Goal: Task Accomplishment & Management: Manage account settings

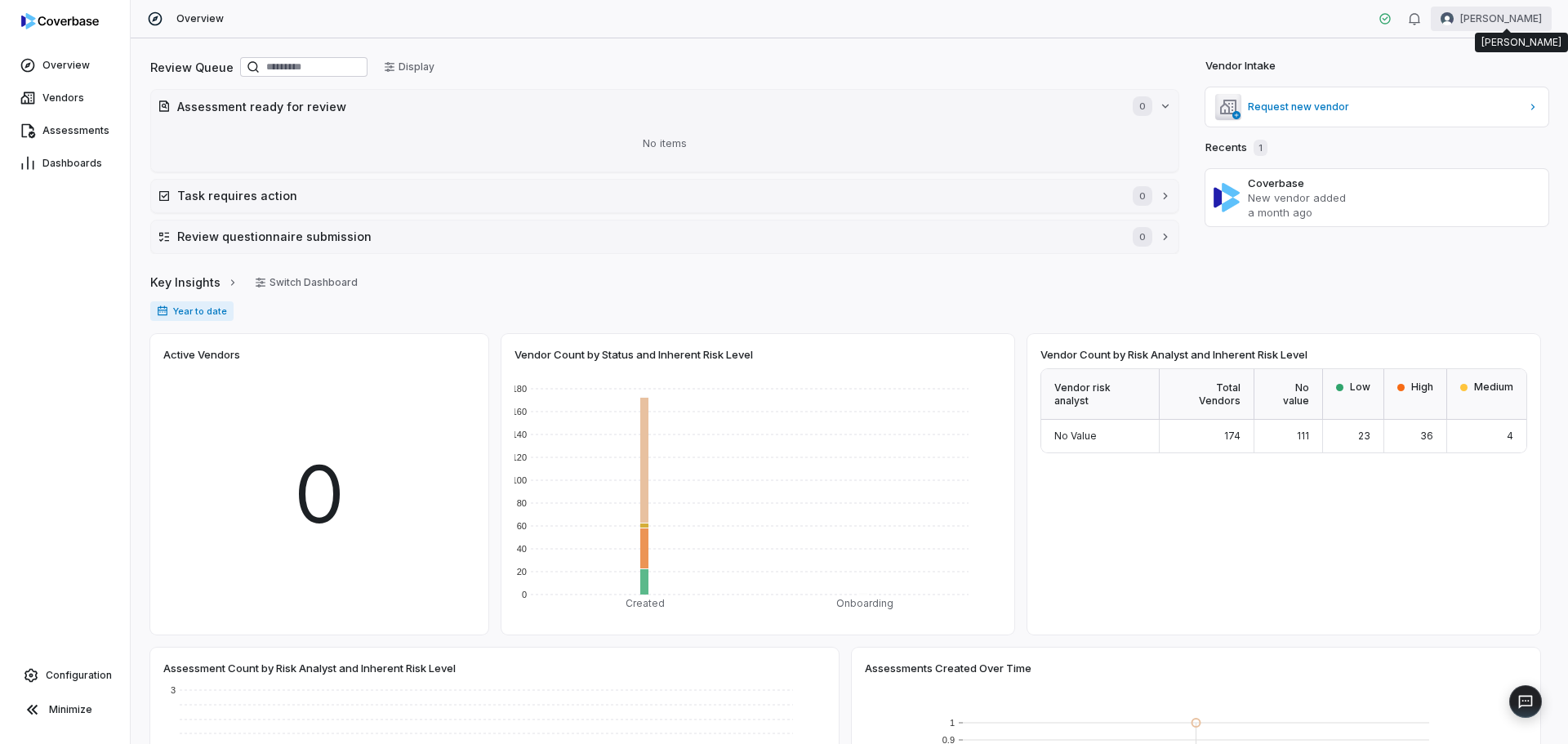
click at [1502, 14] on html "Overview Vendors Assessments Dashboards Configuration Minimize Overview [PERSON…" at bounding box center [784, 372] width 1568 height 744
click at [1448, 78] on div "Organization" at bounding box center [1483, 84] width 125 height 26
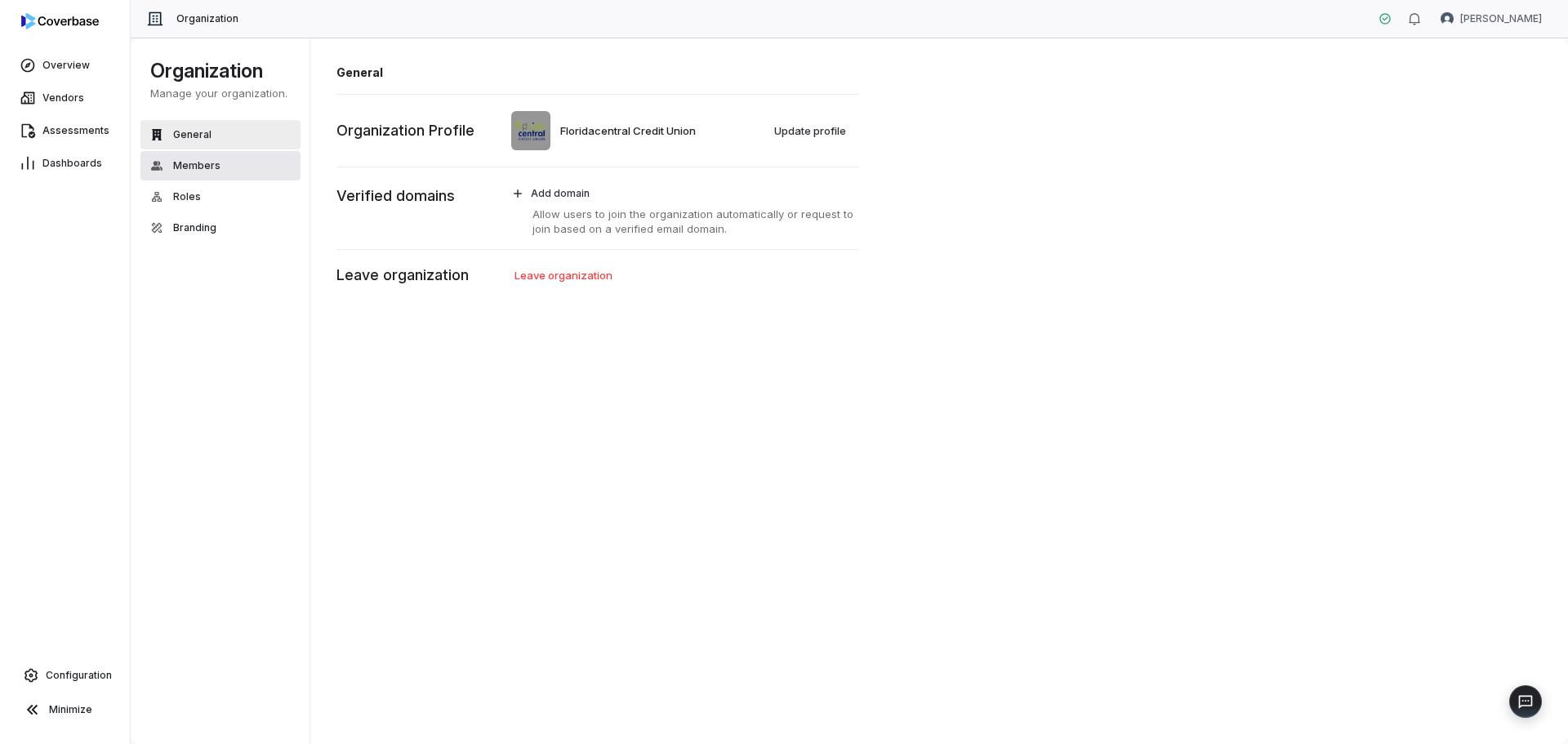
click at [181, 156] on button "Members" at bounding box center [221, 165] width 160 height 29
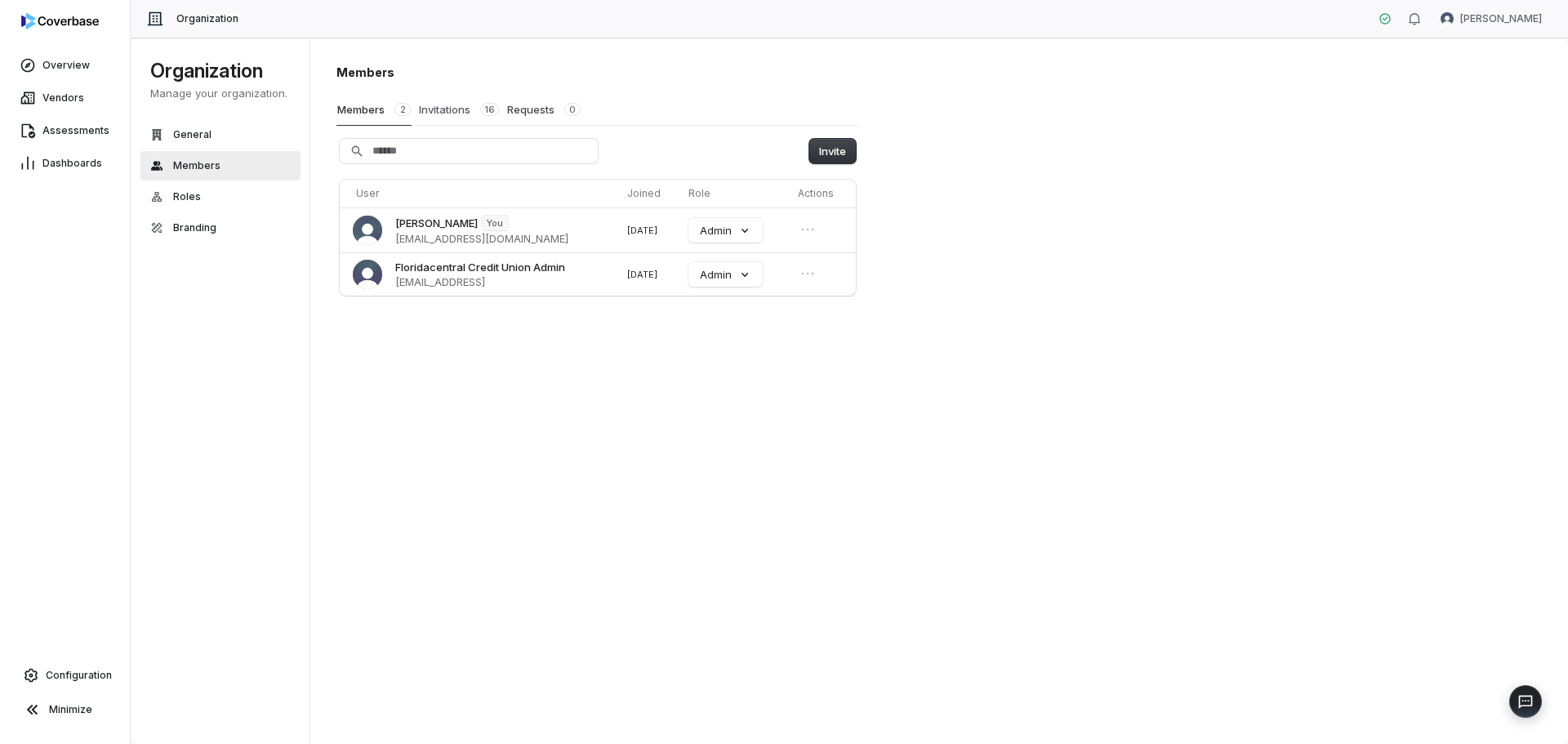
click at [484, 108] on span "16" at bounding box center [489, 108] width 19 height 13
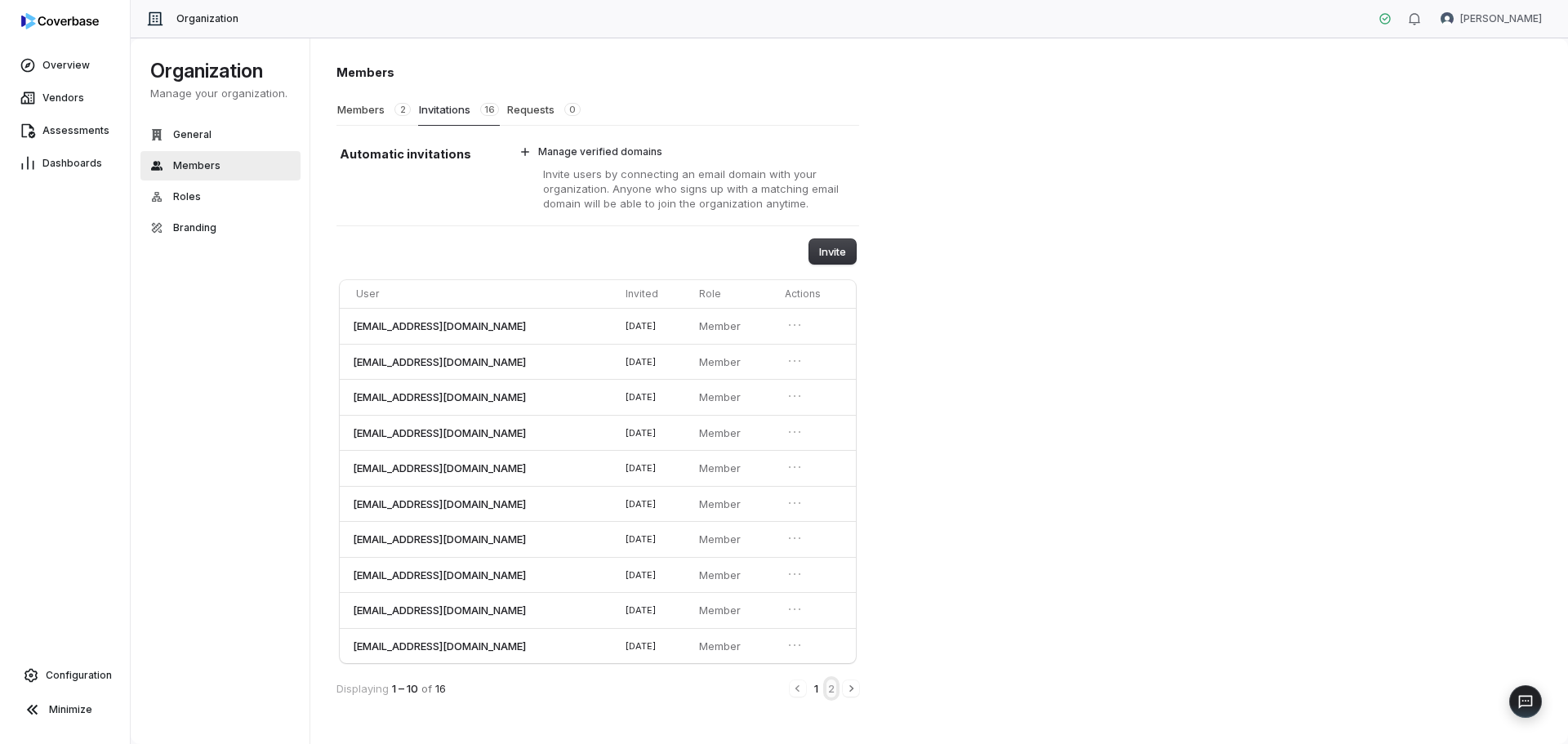
click at [831, 687] on button "2" at bounding box center [831, 688] width 9 height 18
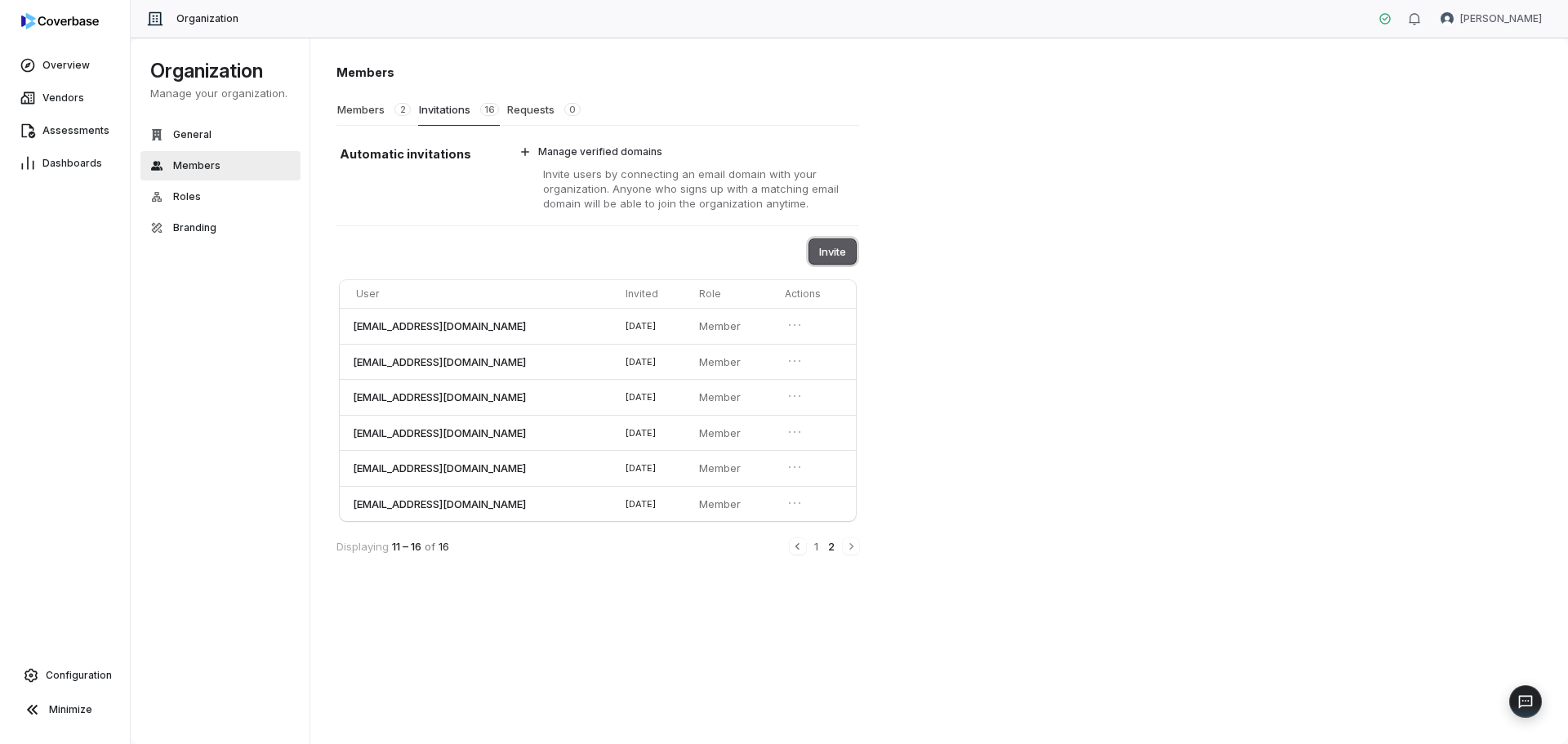
click at [829, 256] on button "Invite" at bounding box center [832, 251] width 47 height 24
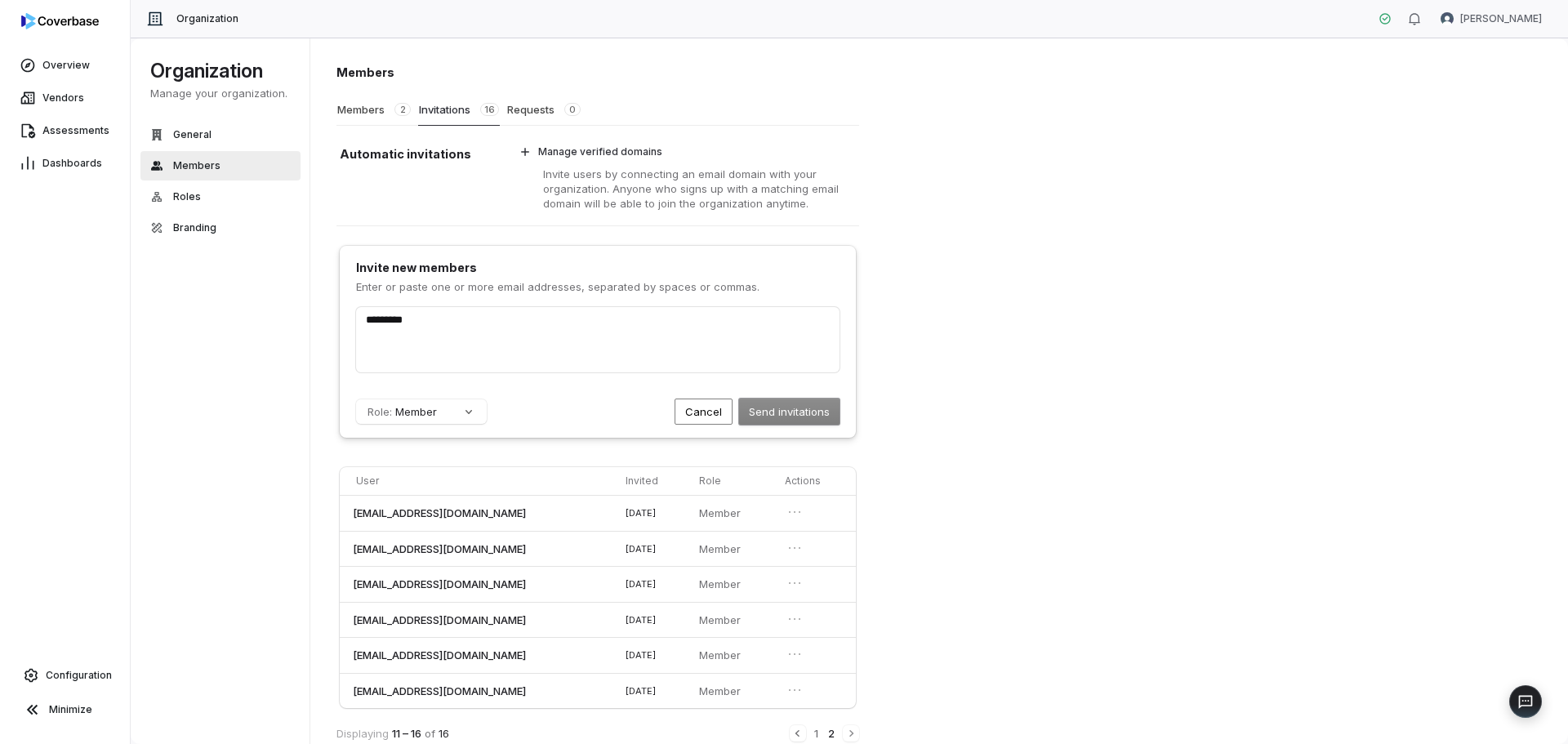
type input "*********"
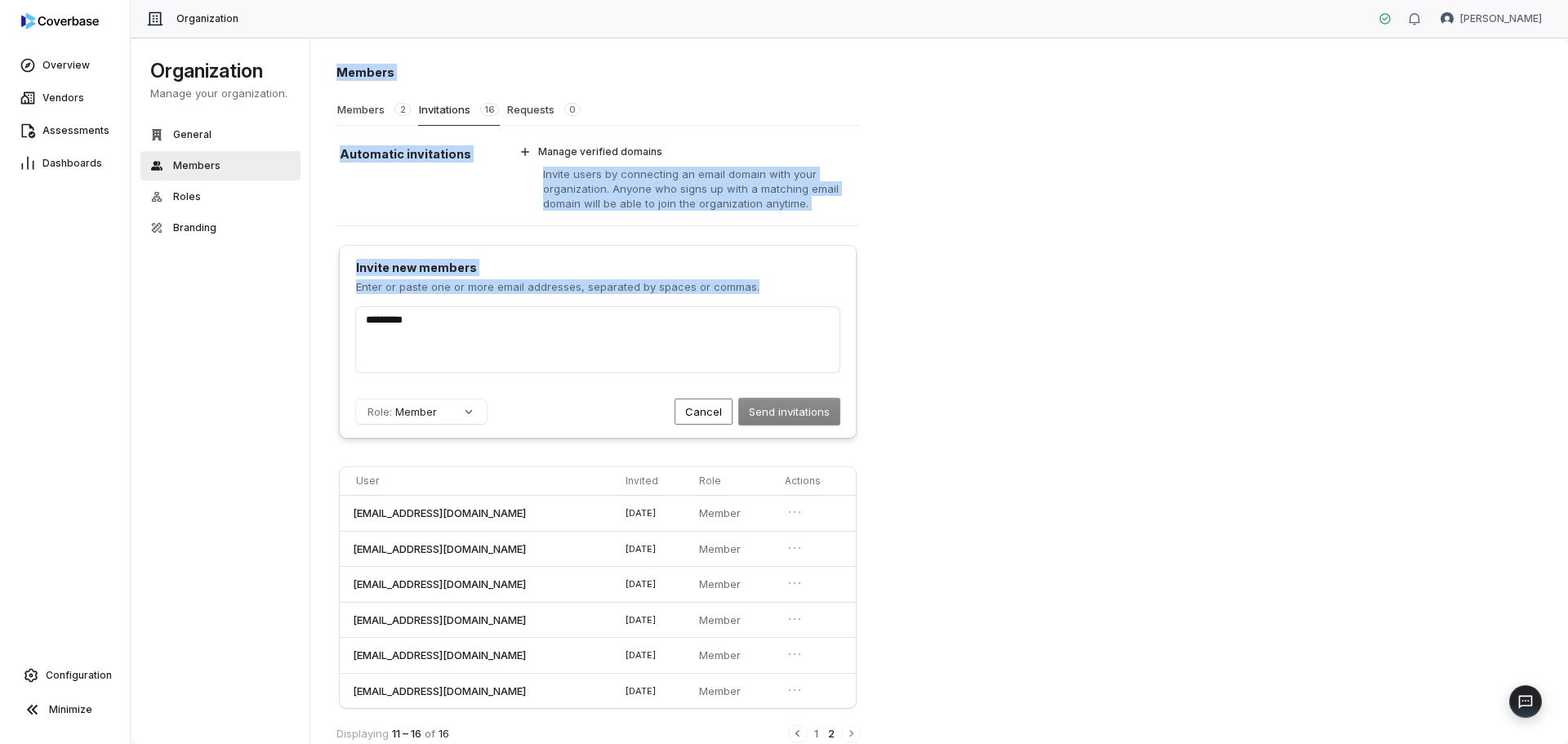
drag, startPoint x: 448, startPoint y: 330, endPoint x: 303, endPoint y: 325, distance: 145.1
click at [303, 325] on div "Organization Manage your organization. General Members Roles Branding Organizat…" at bounding box center [849, 391] width 1437 height 705
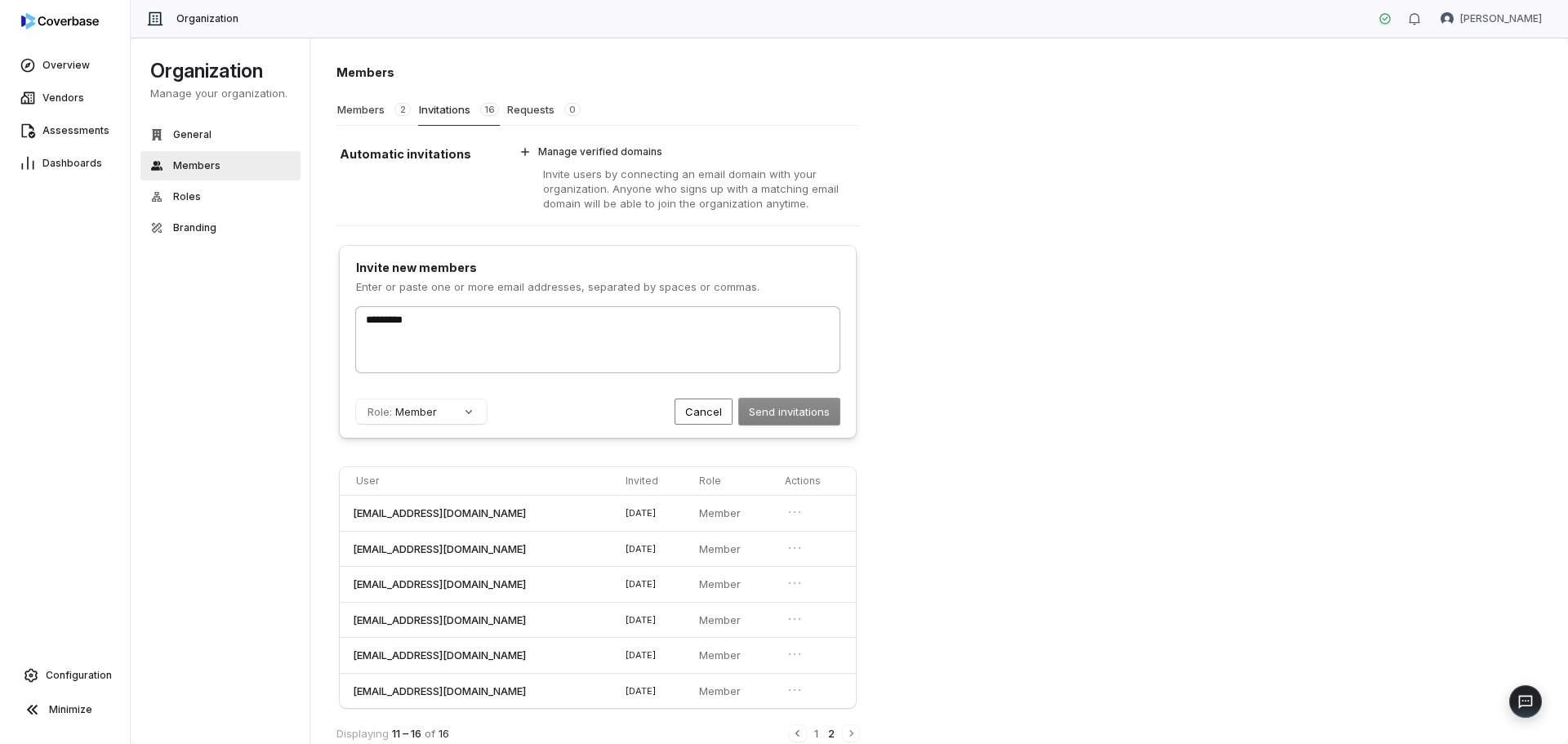
click at [428, 334] on div "*********" at bounding box center [597, 339] width 483 height 65
drag, startPoint x: 421, startPoint y: 316, endPoint x: 301, endPoint y: 322, distance: 120.1
click at [301, 322] on div "Organization Manage your organization. General Members Roles Branding Organizat…" at bounding box center [849, 391] width 1437 height 705
paste input "text"
drag, startPoint x: 787, startPoint y: 404, endPoint x: 695, endPoint y: 335, distance: 115.0
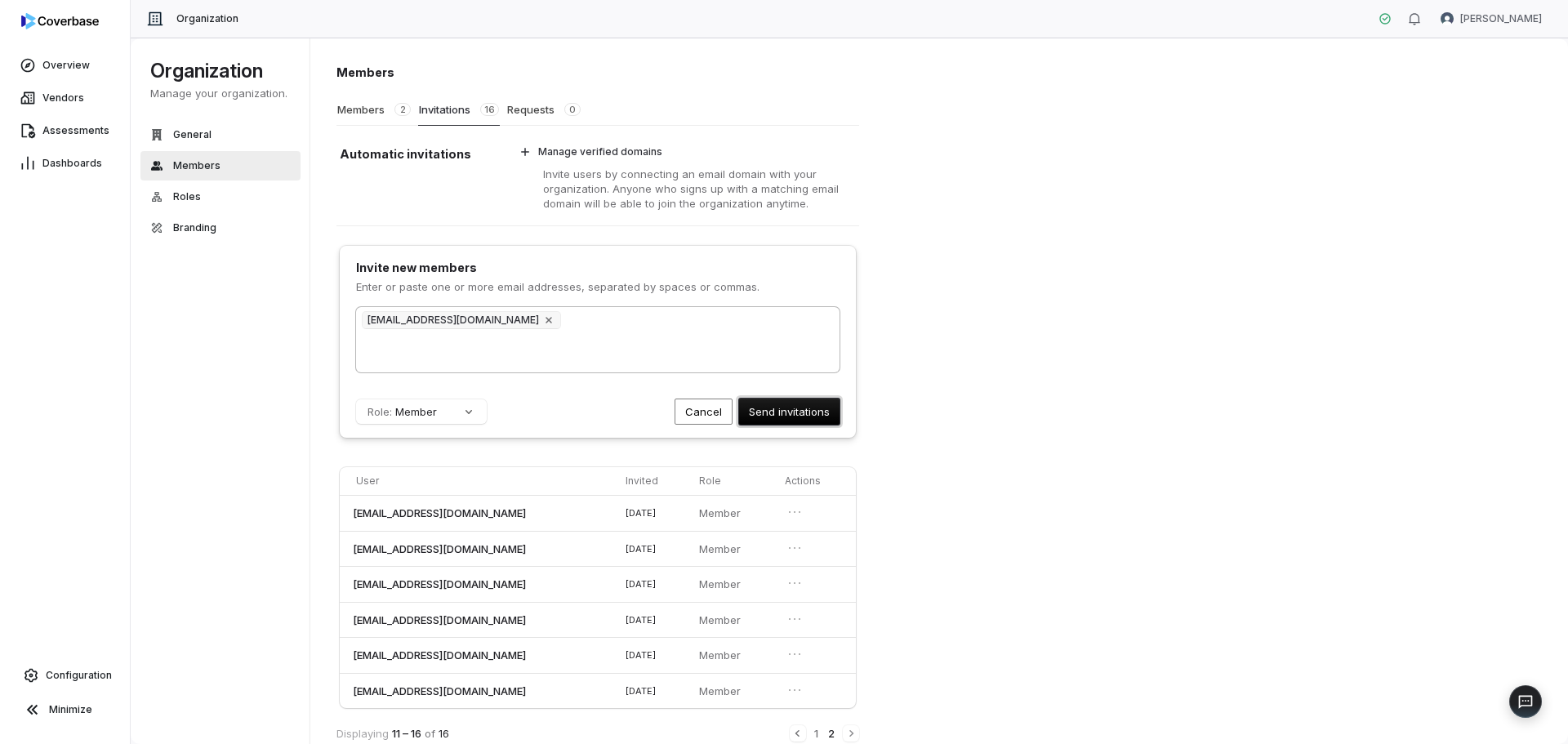
click at [695, 335] on form "[EMAIL_ADDRESS][DOMAIN_NAME] Role: Member Send invitations Cancel" at bounding box center [597, 365] width 483 height 118
click at [767, 405] on button "Send invitations" at bounding box center [789, 412] width 101 height 26
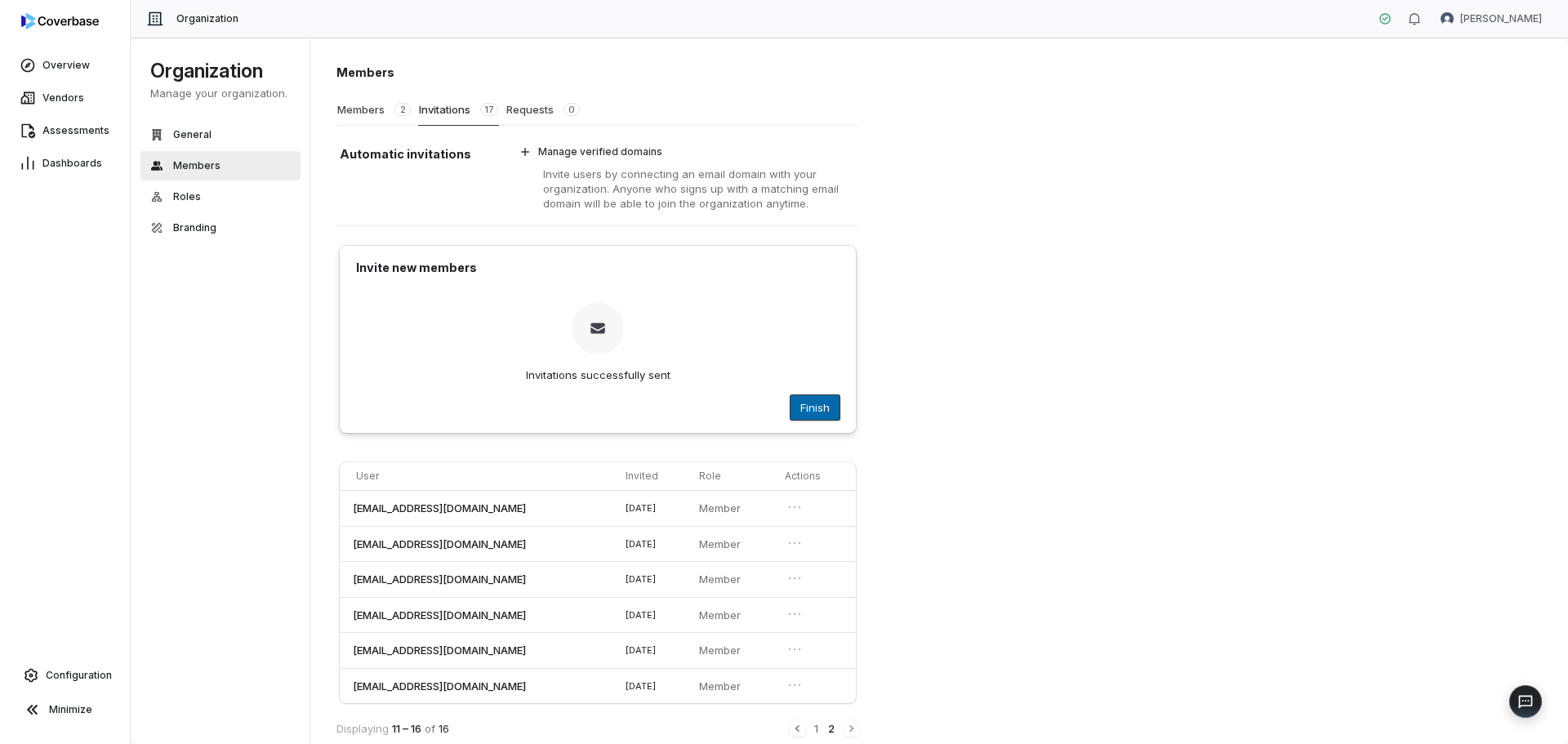
click at [803, 407] on button "Finish" at bounding box center [815, 407] width 49 height 24
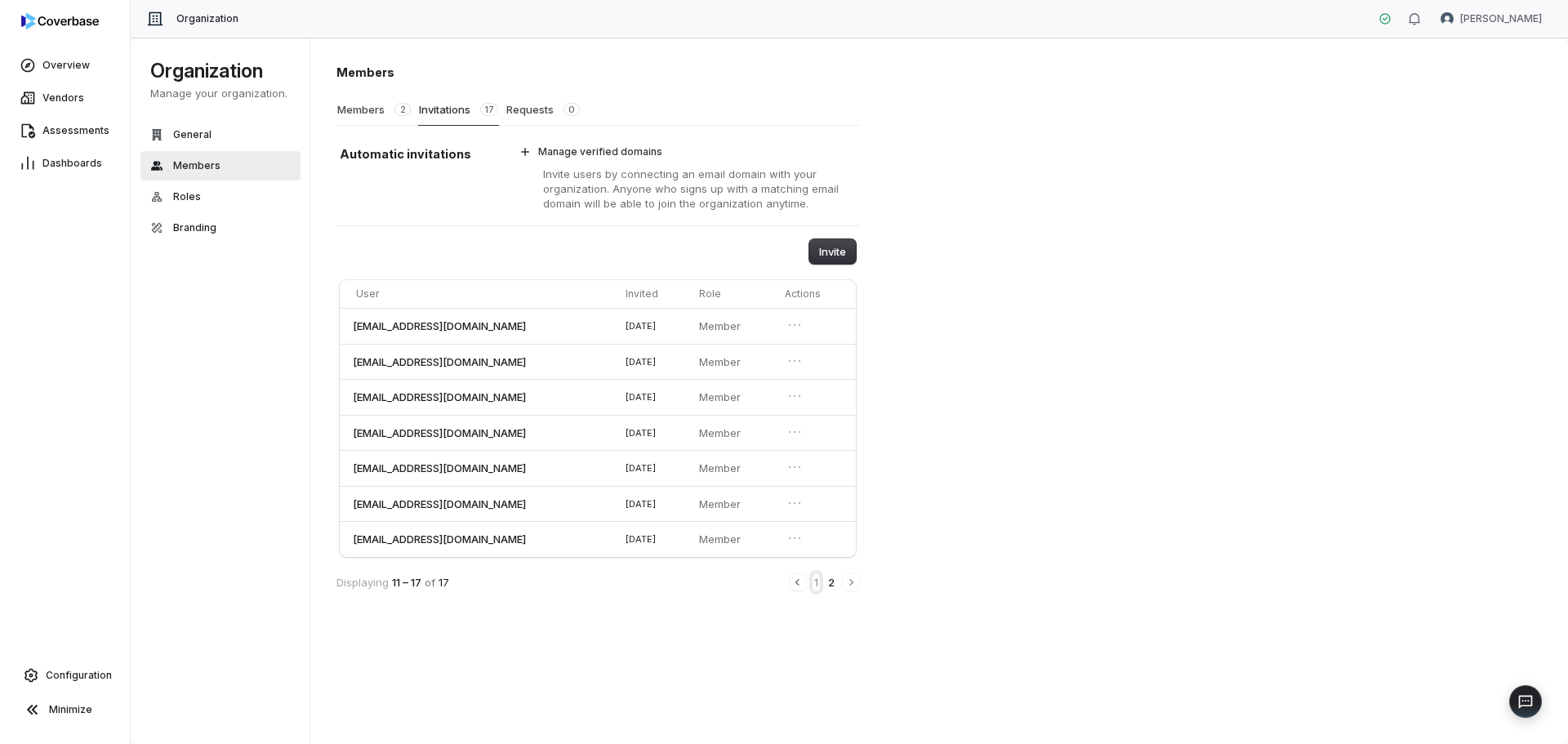
click at [817, 583] on button "1" at bounding box center [816, 581] width 8 height 18
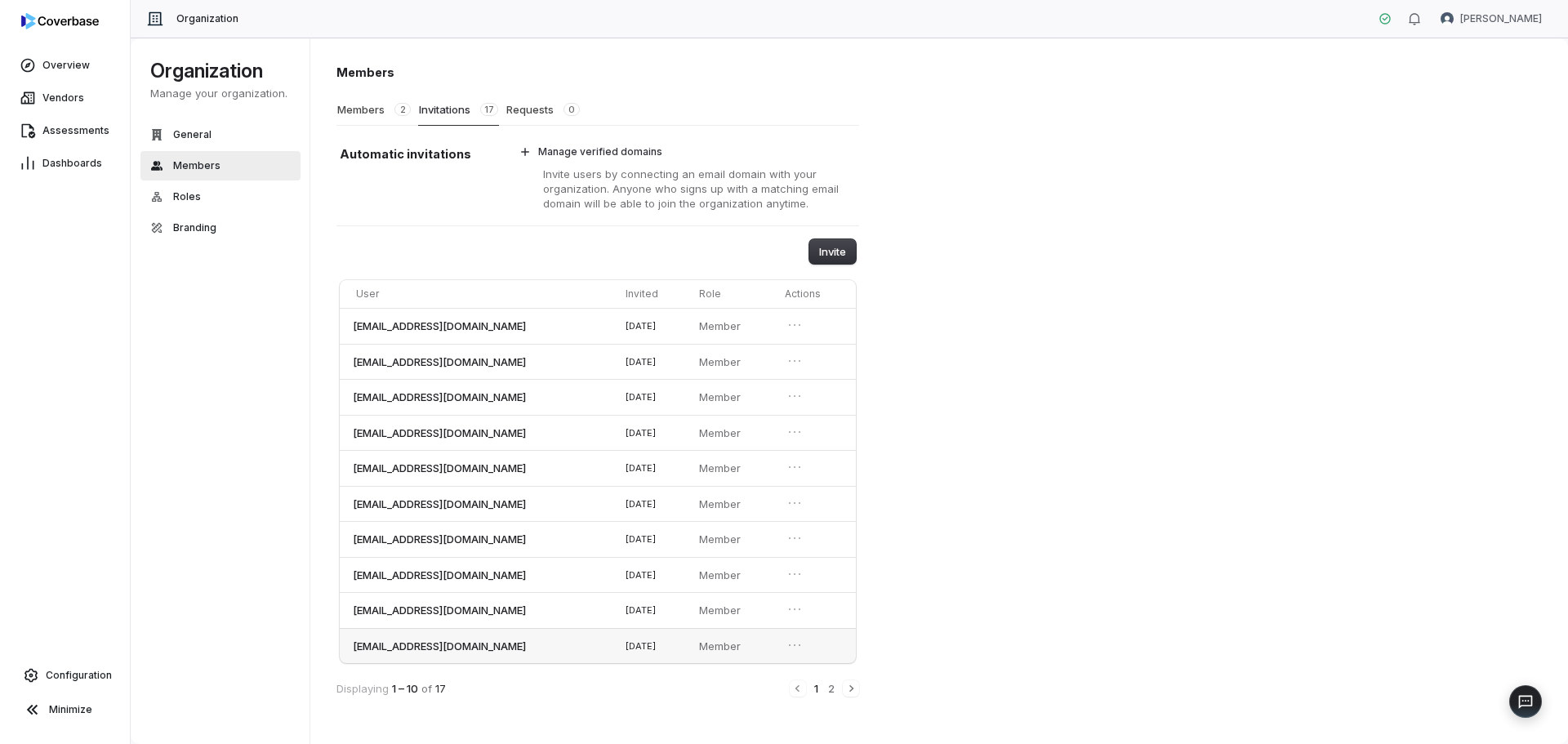
click at [495, 642] on span "[EMAIL_ADDRESS][DOMAIN_NAME]" at bounding box center [439, 645] width 173 height 15
click at [803, 646] on icon "Open menu" at bounding box center [794, 644] width 16 height 16
click at [507, 640] on td "[EMAIL_ADDRESS][DOMAIN_NAME]" at bounding box center [479, 646] width 279 height 36
click at [478, 646] on span "[EMAIL_ADDRESS][DOMAIN_NAME]" at bounding box center [439, 645] width 173 height 15
click at [568, 641] on td "[EMAIL_ADDRESS][DOMAIN_NAME]" at bounding box center [479, 646] width 279 height 36
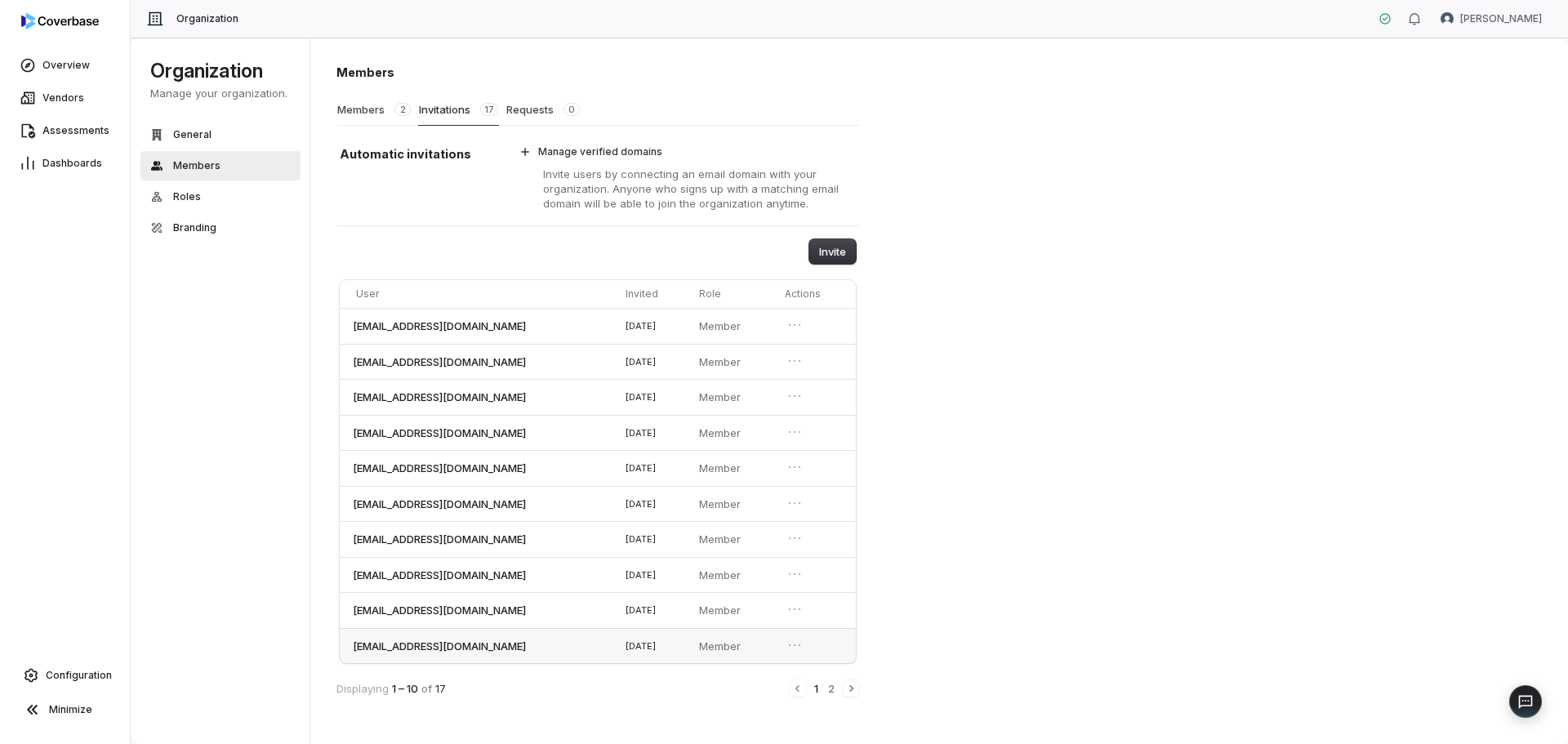
click at [568, 641] on td "[EMAIL_ADDRESS][DOMAIN_NAME]" at bounding box center [479, 646] width 279 height 36
click at [794, 646] on icon "Open menu" at bounding box center [794, 644] width 16 height 16
click at [794, 646] on icon "Close menu" at bounding box center [794, 644] width 16 height 16
